Goal: Navigation & Orientation: Find specific page/section

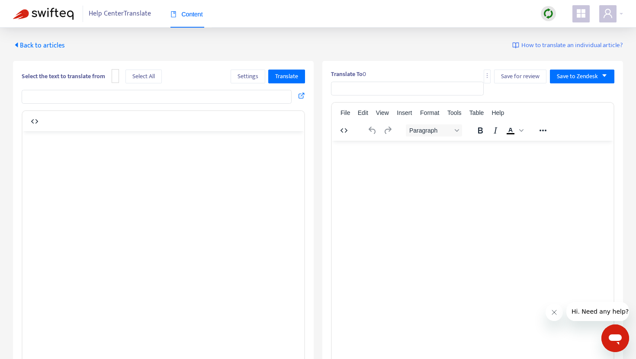
click at [50, 45] on span "Back to articles" at bounding box center [39, 46] width 52 height 12
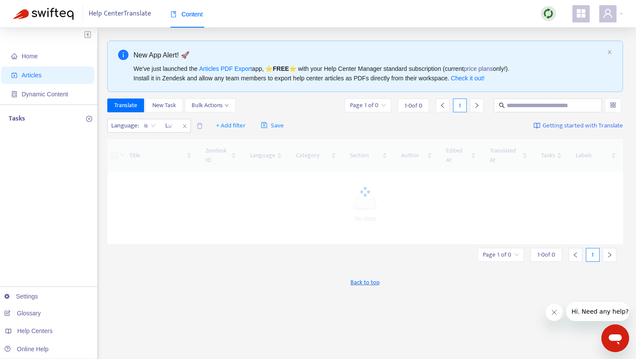
click at [140, 17] on span "Help Center Translate" at bounding box center [120, 14] width 62 height 16
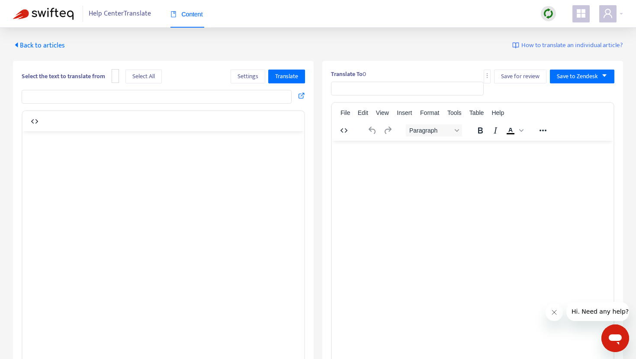
click at [58, 45] on span "Back to articles" at bounding box center [39, 46] width 52 height 12
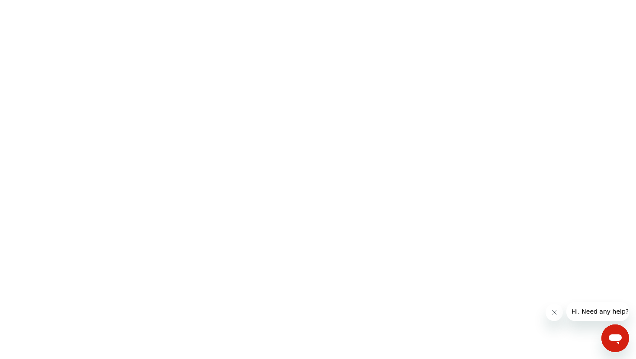
click at [88, 0] on html at bounding box center [318, 0] width 636 height 0
